Goal: Task Accomplishment & Management: Use online tool/utility

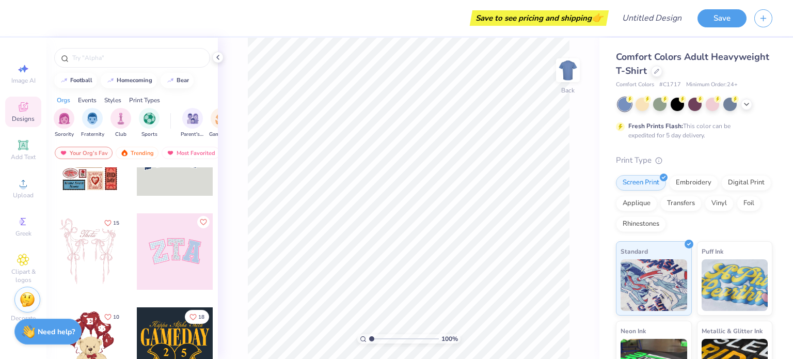
scroll to position [4, 0]
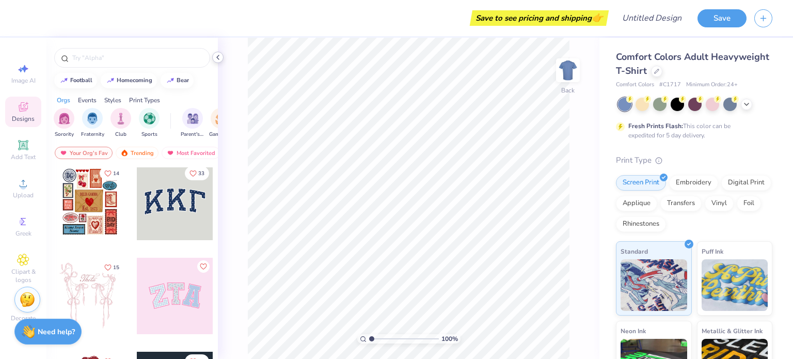
click at [217, 59] on icon at bounding box center [218, 57] width 8 height 8
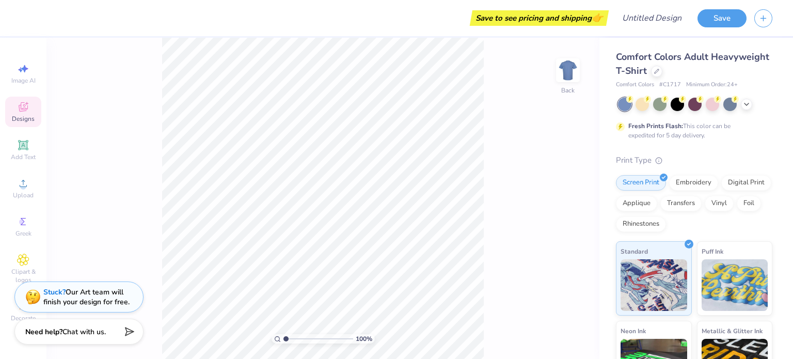
click at [27, 113] on div "Designs" at bounding box center [23, 112] width 36 height 30
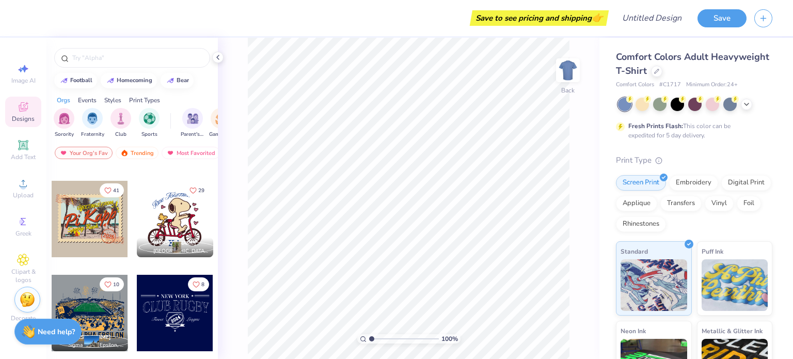
scroll to position [2805, 0]
click at [190, 122] on img "filter for Parent's Weekend" at bounding box center [193, 117] width 12 height 12
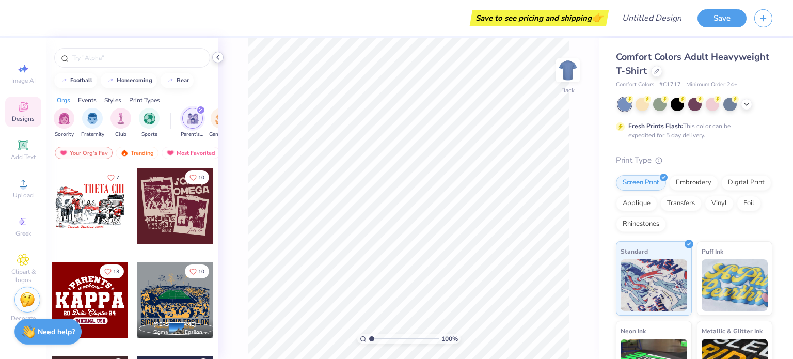
click at [219, 57] on icon at bounding box center [218, 57] width 8 height 8
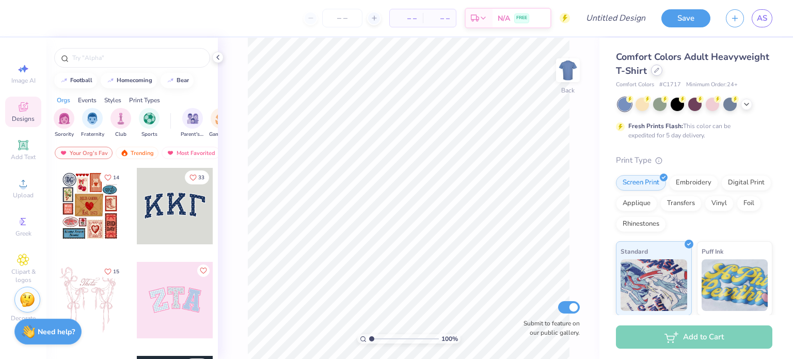
click at [659, 71] on icon at bounding box center [656, 70] width 4 height 4
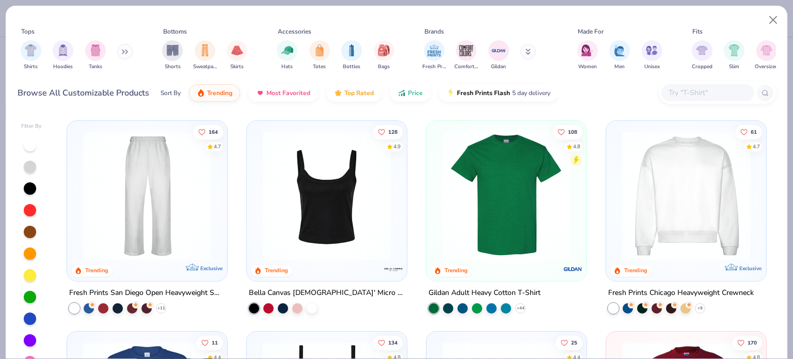
scroll to position [421, 0]
click at [493, 199] on img at bounding box center [506, 195] width 139 height 129
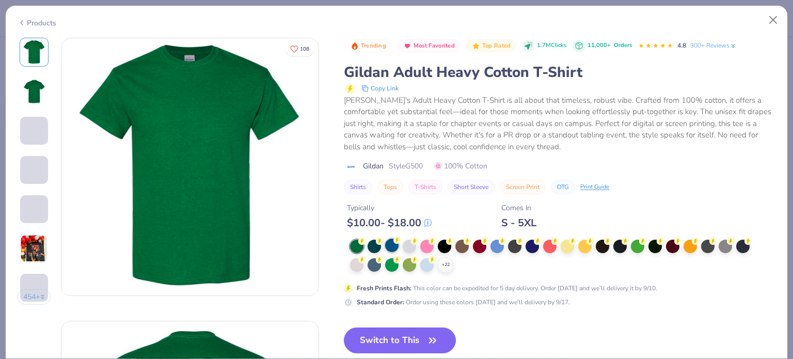
click at [365, 242] on circle at bounding box center [361, 240] width 7 height 7
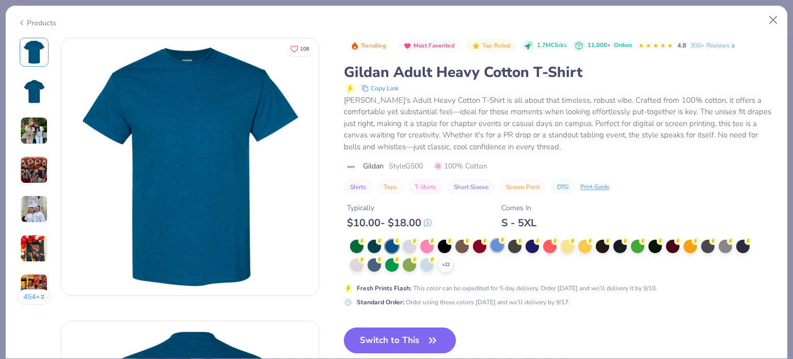
click at [498, 241] on div at bounding box center [496, 244] width 13 height 13
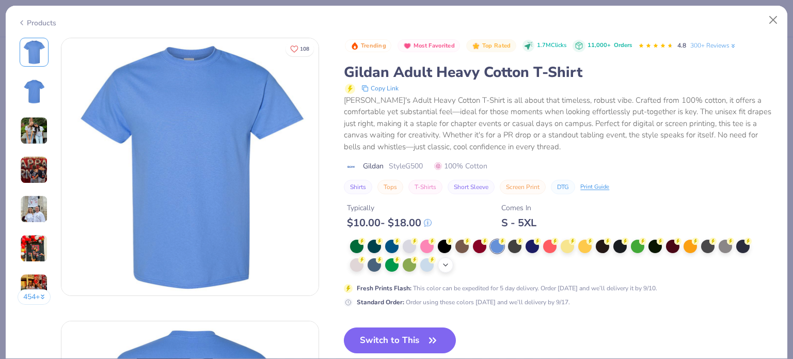
click at [443, 266] on icon at bounding box center [445, 265] width 8 height 8
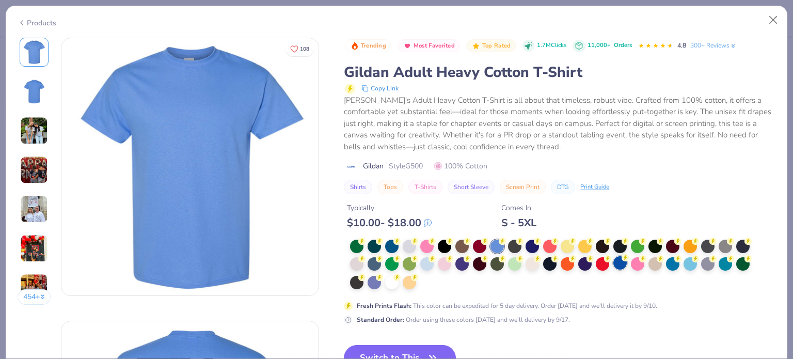
click at [617, 267] on div at bounding box center [619, 262] width 13 height 13
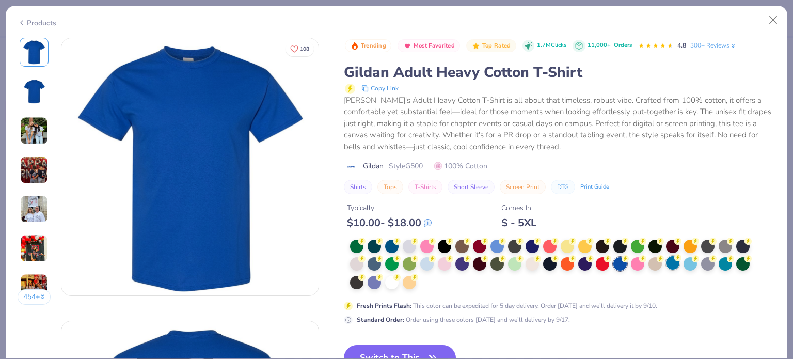
click at [675, 265] on div at bounding box center [672, 262] width 13 height 13
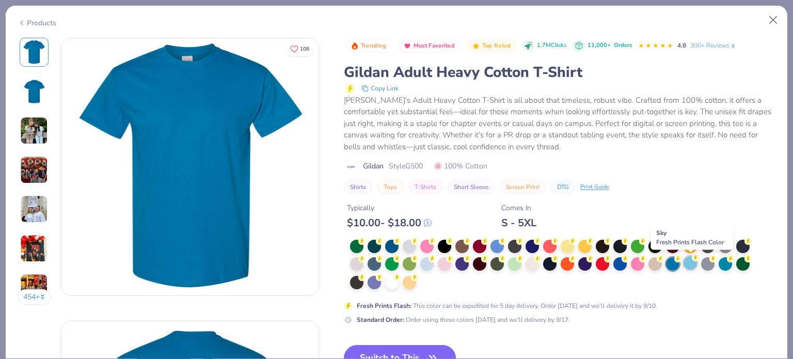
click at [693, 260] on icon at bounding box center [695, 257] width 7 height 7
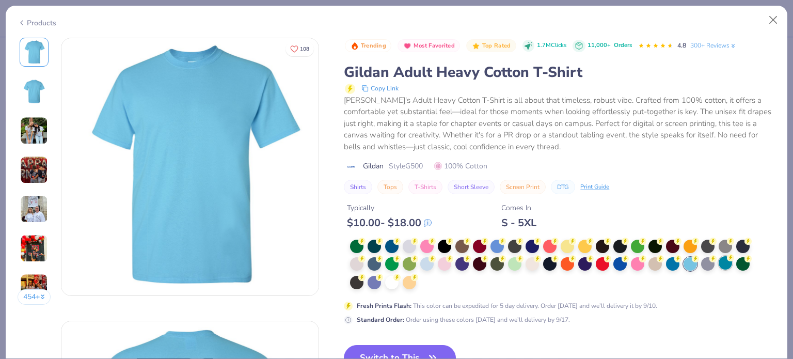
click at [723, 258] on div at bounding box center [724, 262] width 13 height 13
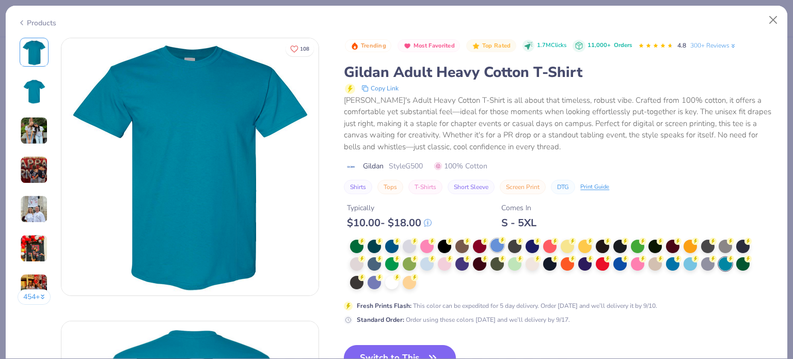
click at [499, 241] on icon at bounding box center [502, 239] width 7 height 7
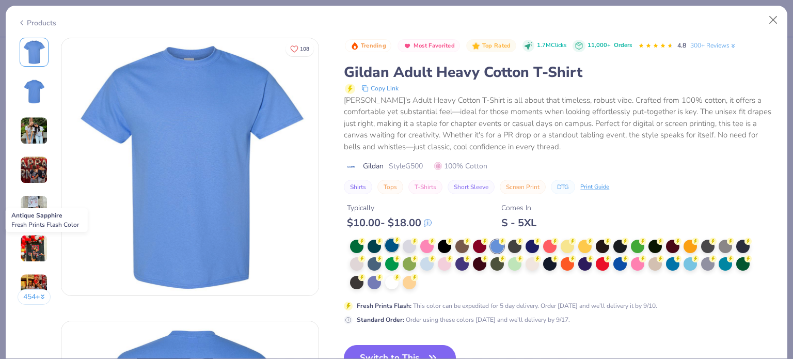
click at [392, 249] on div at bounding box center [391, 244] width 13 height 13
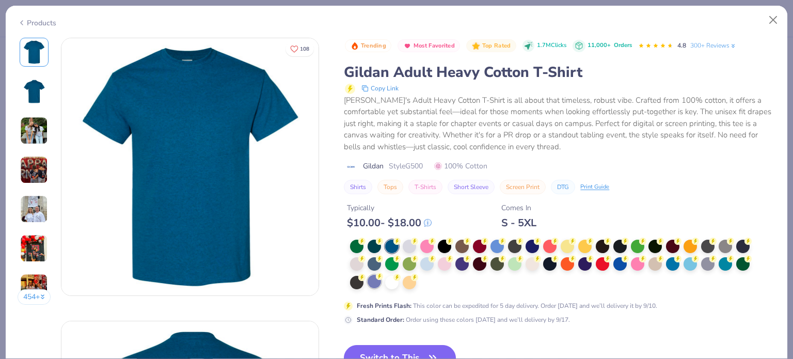
click at [377, 280] on div at bounding box center [373, 281] width 13 height 13
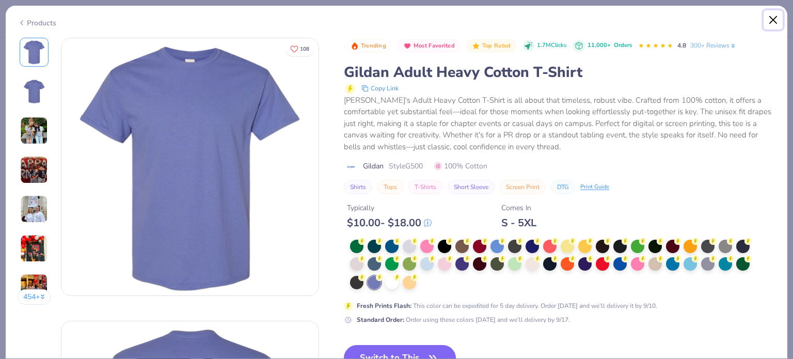
click at [770, 24] on button "Close" at bounding box center [773, 20] width 20 height 20
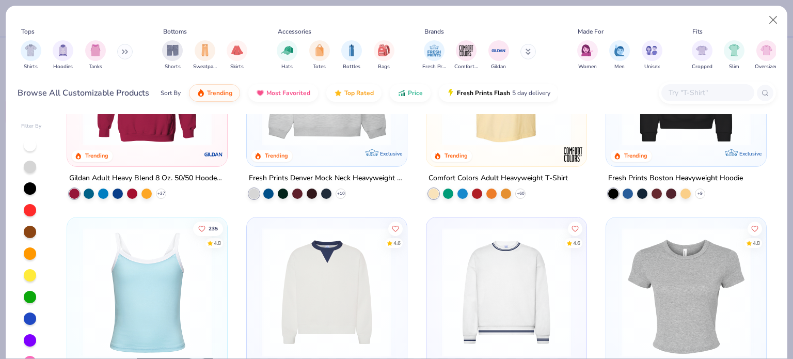
scroll to position [113, 0]
click at [769, 21] on button "Close" at bounding box center [773, 20] width 20 height 20
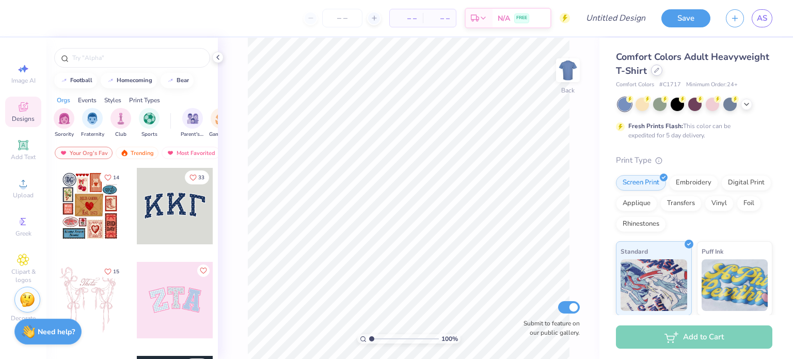
click at [662, 73] on div at bounding box center [656, 70] width 11 height 11
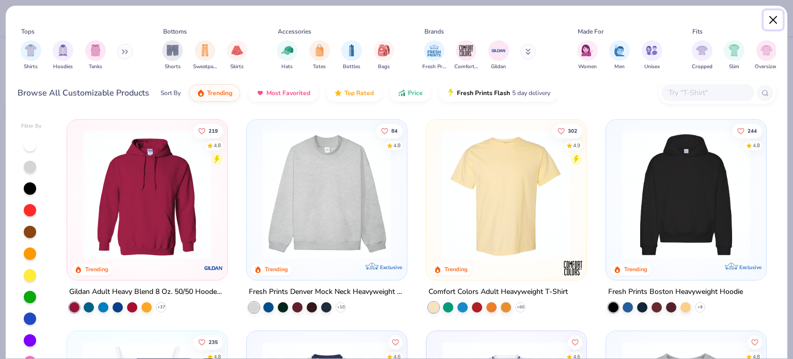
click at [769, 21] on button "Close" at bounding box center [773, 20] width 20 height 20
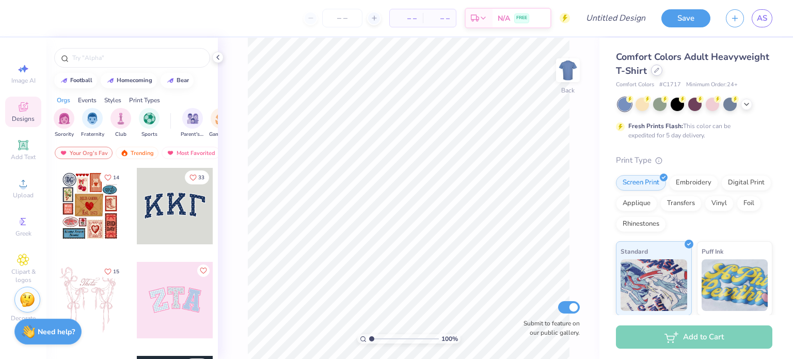
click at [662, 74] on div at bounding box center [656, 70] width 11 height 11
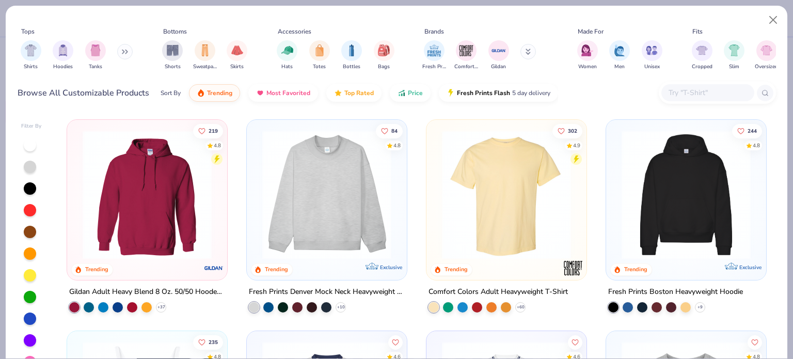
click at [690, 92] on input "text" at bounding box center [706, 93] width 79 height 12
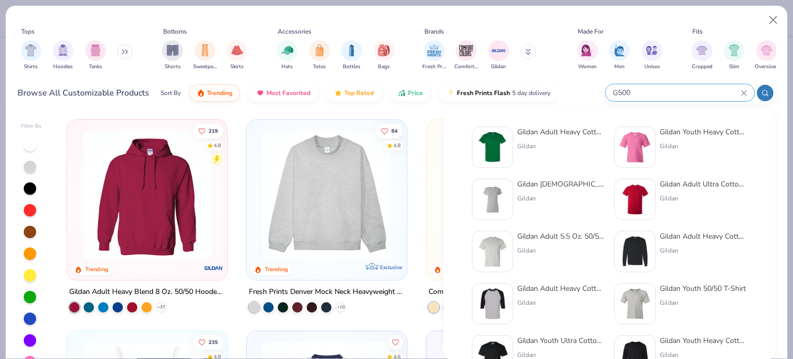
type input "G500"
click at [566, 139] on div "Gildan Adult Heavy Cotton T-Shirt Gildan" at bounding box center [560, 146] width 87 height 41
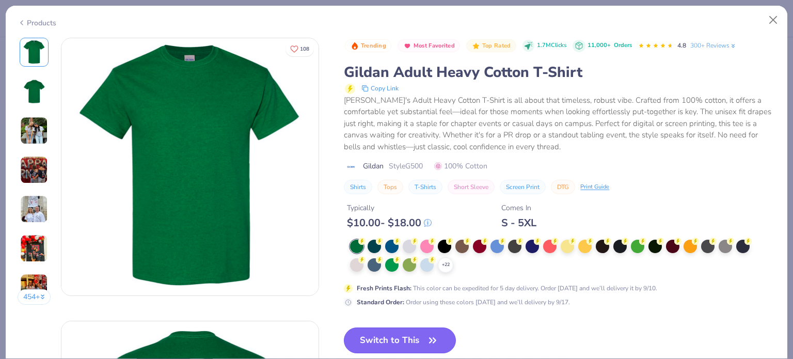
click at [425, 331] on button "Switch to This" at bounding box center [400, 340] width 112 height 26
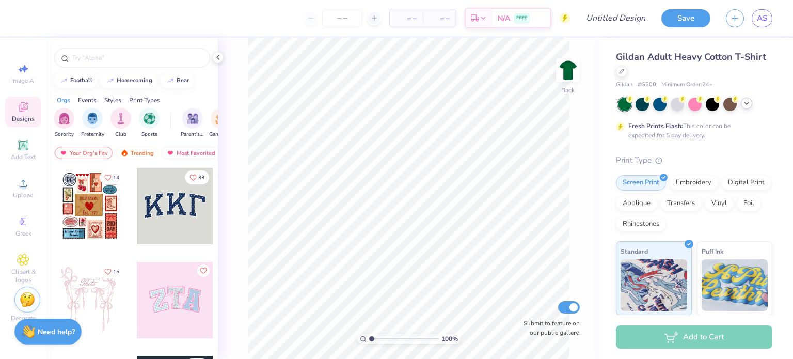
click at [747, 102] on icon at bounding box center [746, 103] width 8 height 8
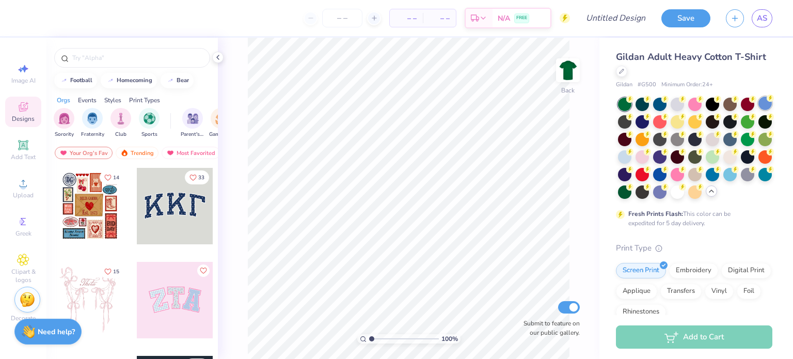
click at [758, 110] on div at bounding box center [764, 103] width 13 height 13
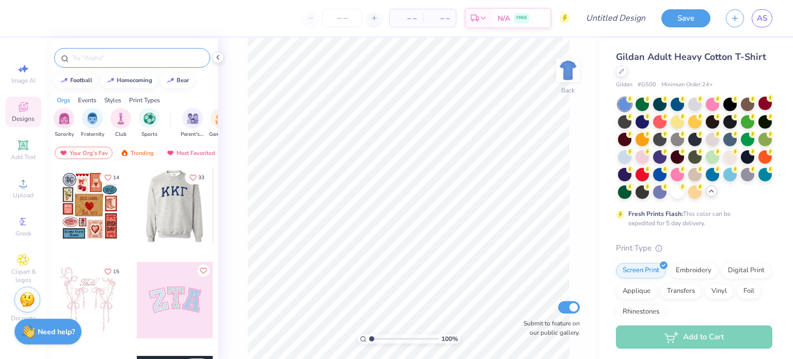
click at [92, 58] on input "text" at bounding box center [137, 58] width 132 height 10
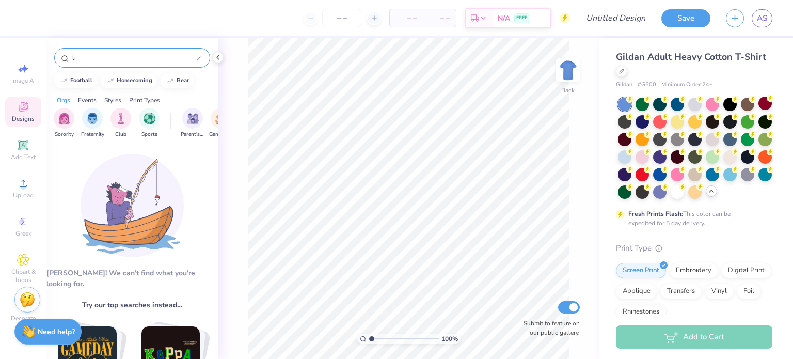
type input "l"
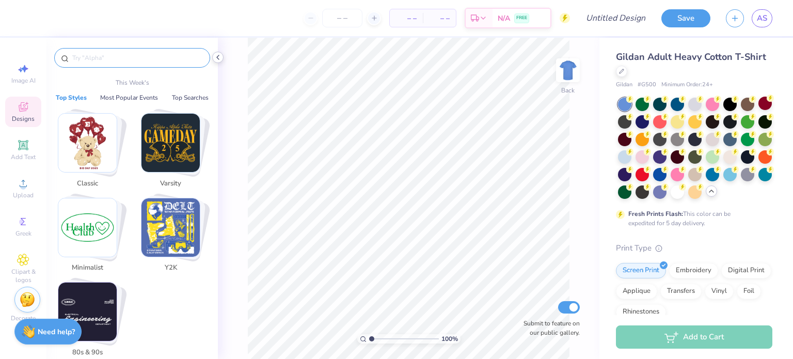
click at [219, 58] on icon at bounding box center [218, 57] width 8 height 8
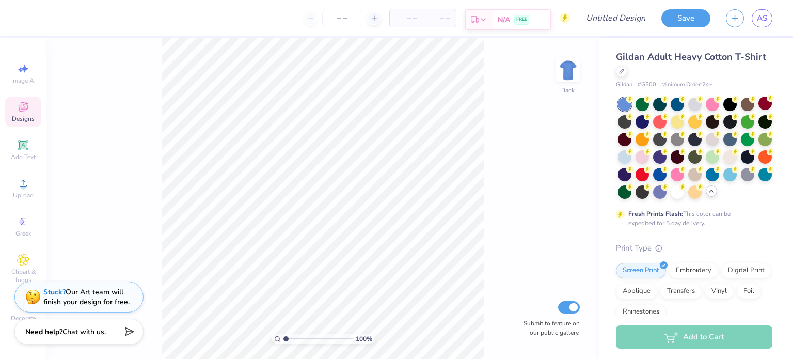
click at [484, 23] on icon at bounding box center [483, 19] width 8 height 8
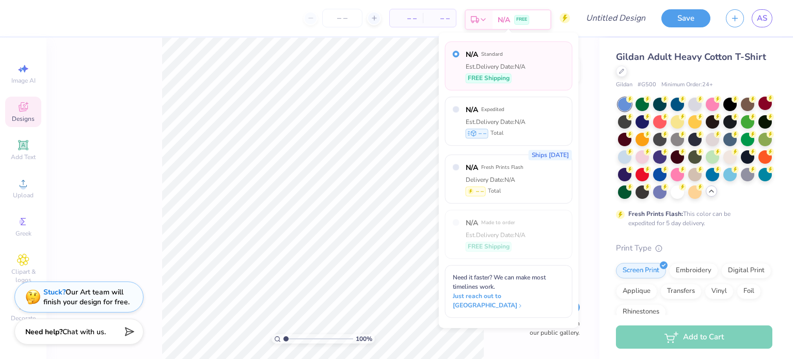
click at [484, 23] on icon at bounding box center [483, 19] width 8 height 8
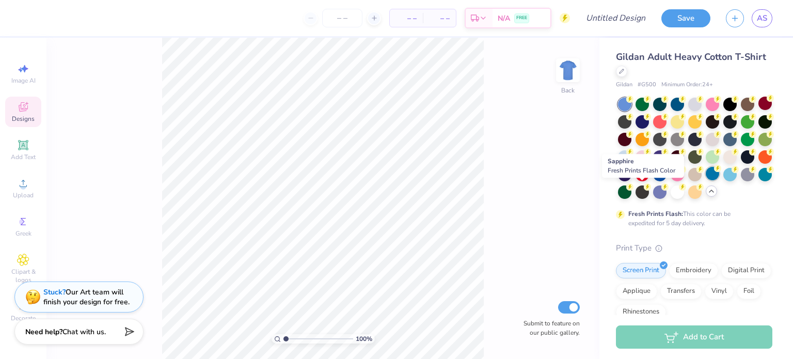
click at [706, 180] on div at bounding box center [712, 173] width 13 height 13
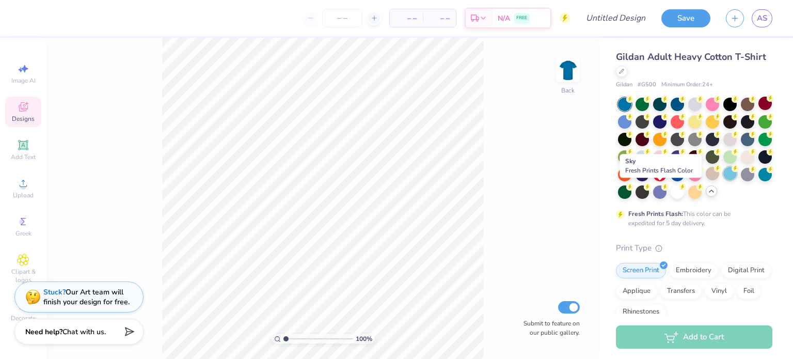
click at [723, 180] on div at bounding box center [729, 173] width 13 height 13
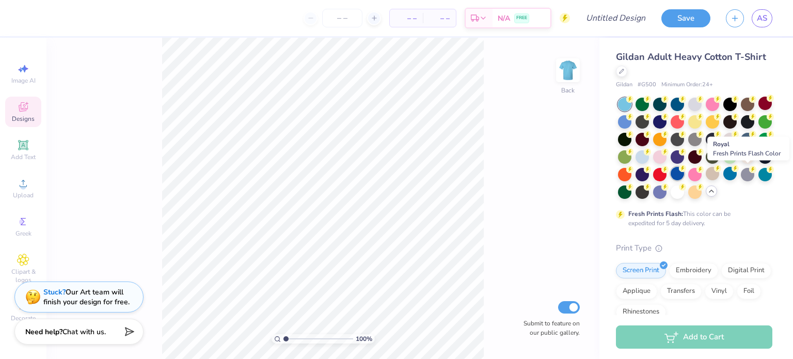
click at [684, 171] on div at bounding box center [676, 173] width 13 height 13
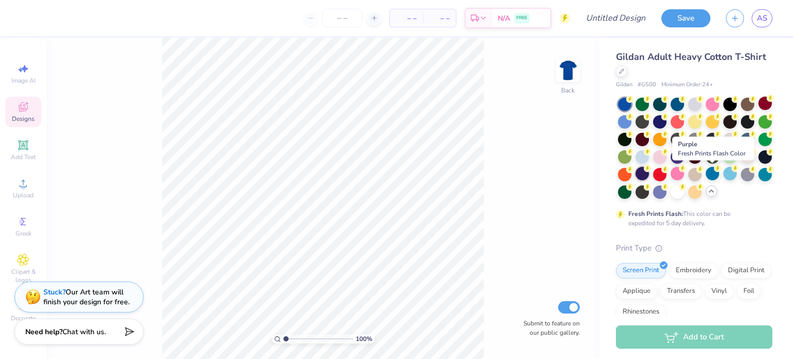
click at [649, 173] on div at bounding box center [641, 173] width 13 height 13
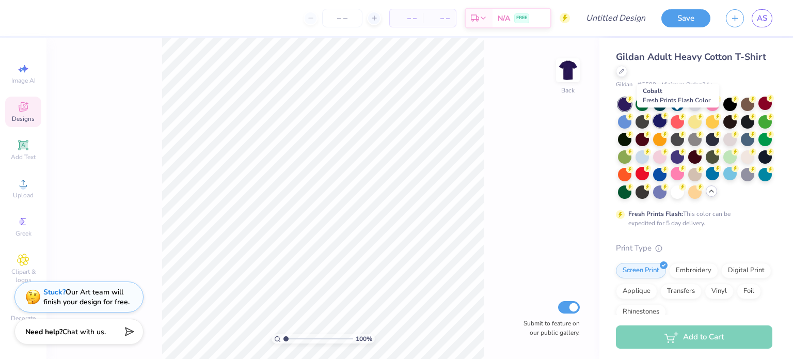
click at [666, 121] on div at bounding box center [659, 120] width 13 height 13
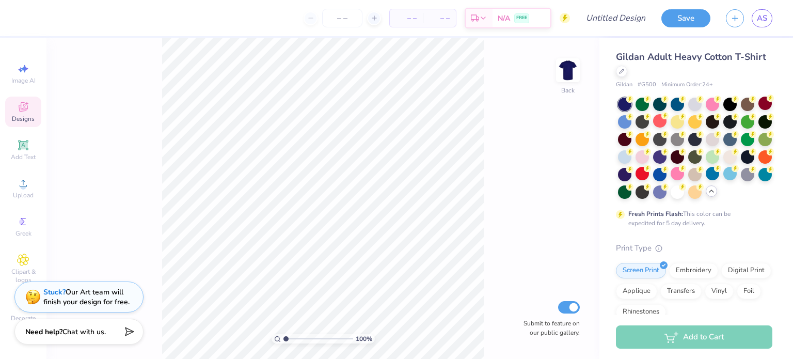
click at [719, 80] on div "Gildan Adult Heavy Cotton T-Shirt Gildan # G500 Minimum Order: 24 +" at bounding box center [694, 69] width 156 height 39
click at [719, 74] on div "Gildan Adult Heavy Cotton T-Shirt" at bounding box center [694, 64] width 156 height 28
